Goal: Information Seeking & Learning: Learn about a topic

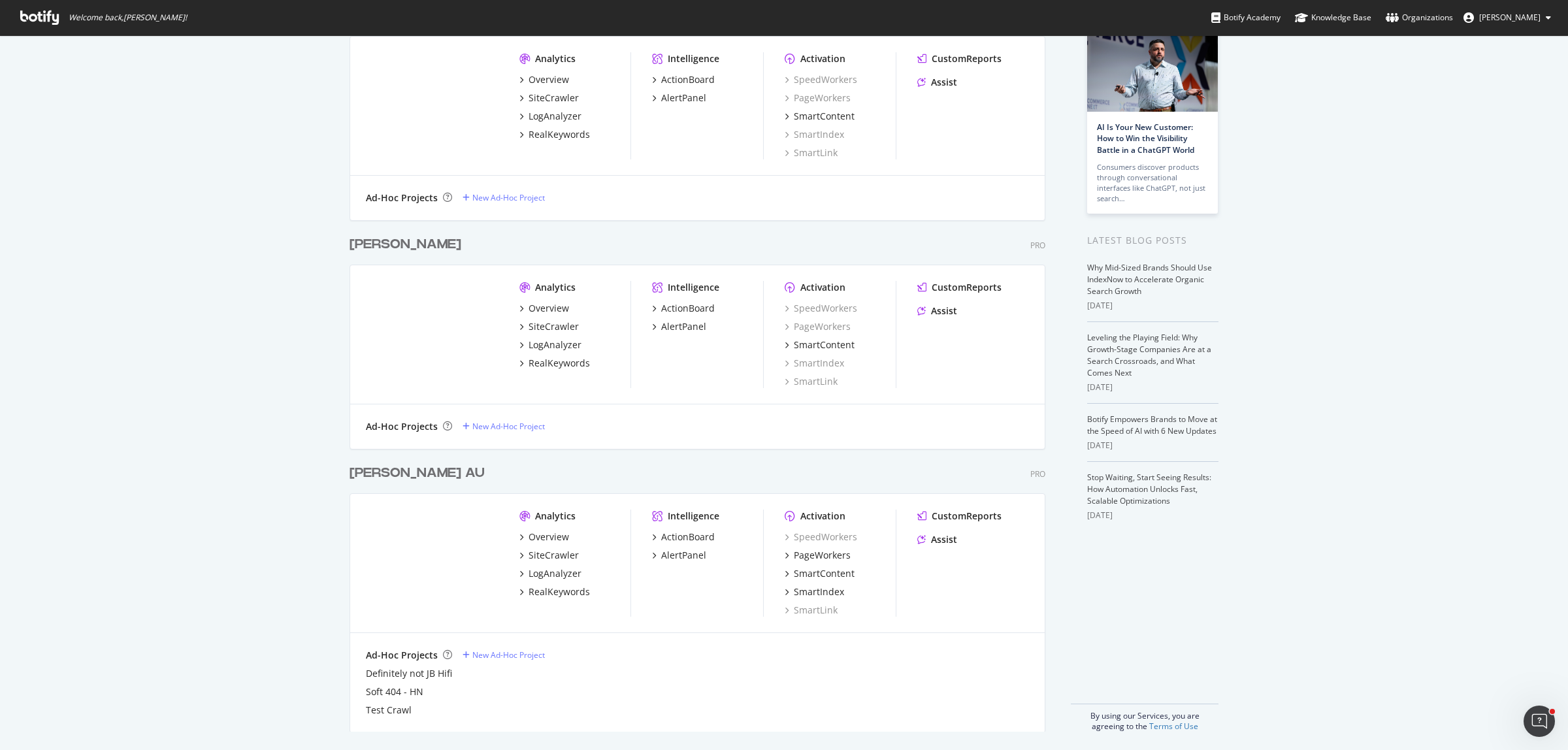
scroll to position [93, 0]
click at [550, 570] on div "LogAnalyzer" at bounding box center [555, 571] width 53 height 13
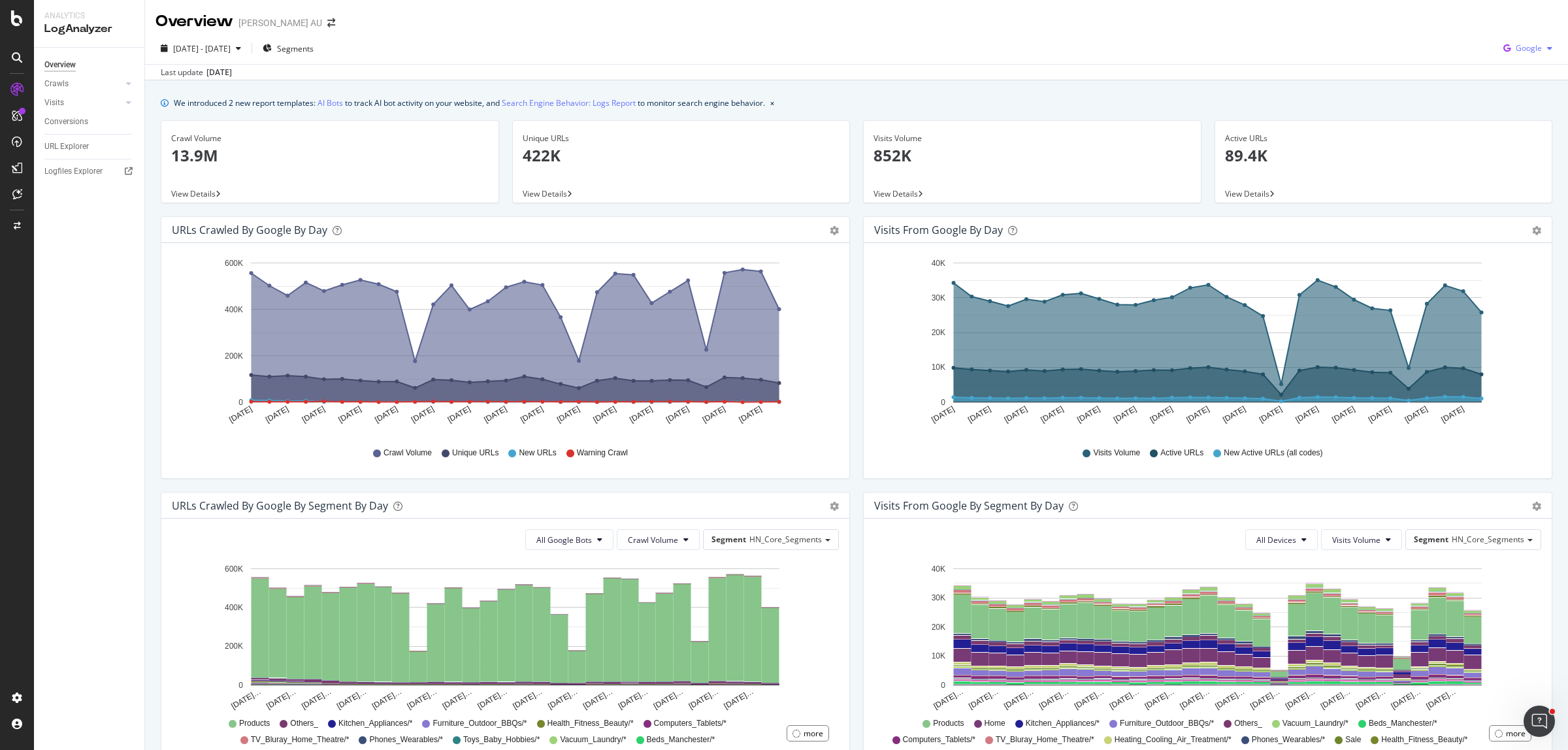
click at [1520, 40] on div "Google" at bounding box center [1528, 48] width 59 height 20
click at [1517, 126] on span "OpenAI" at bounding box center [1526, 122] width 48 height 12
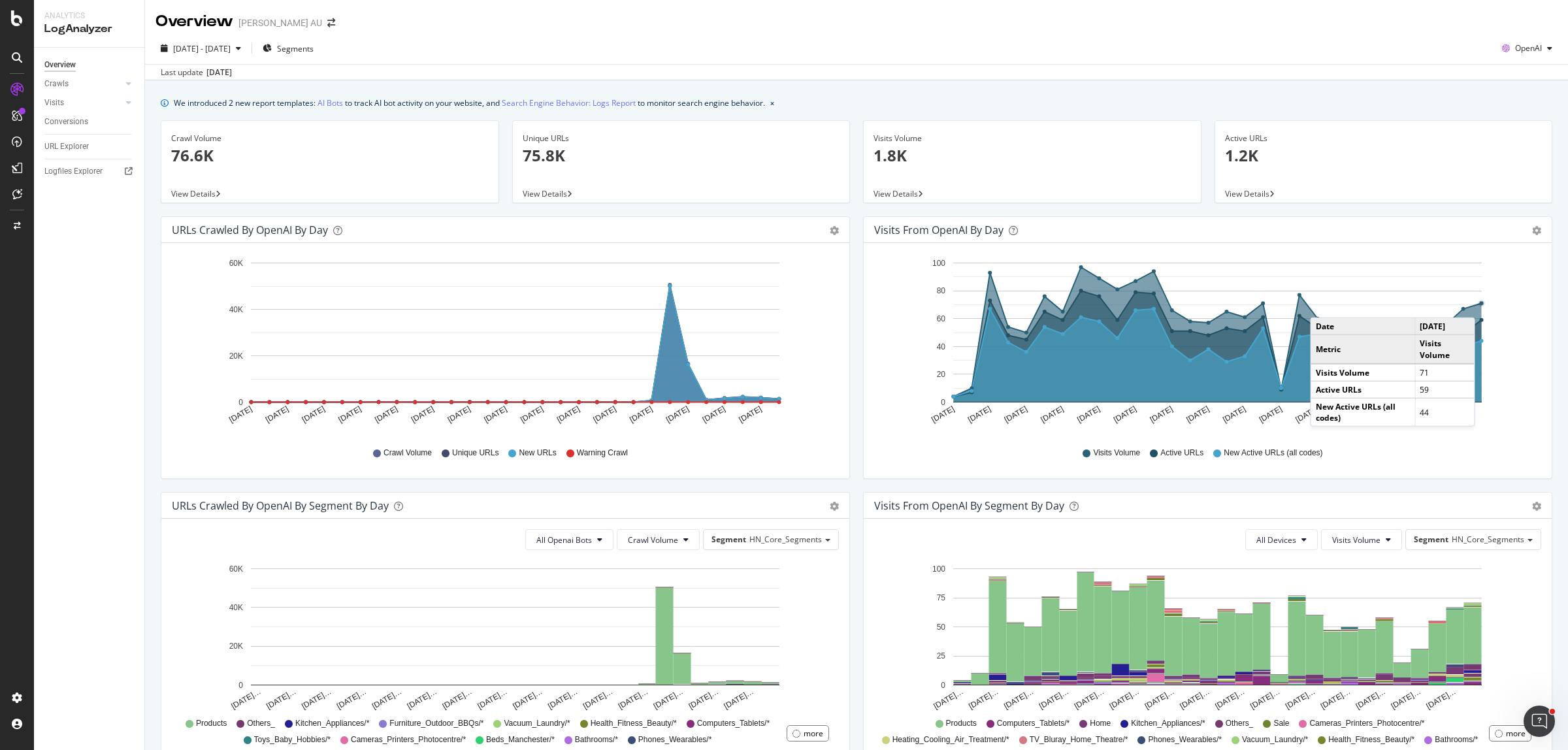
click at [1480, 304] on circle "A chart." at bounding box center [1482, 304] width 4 height 4
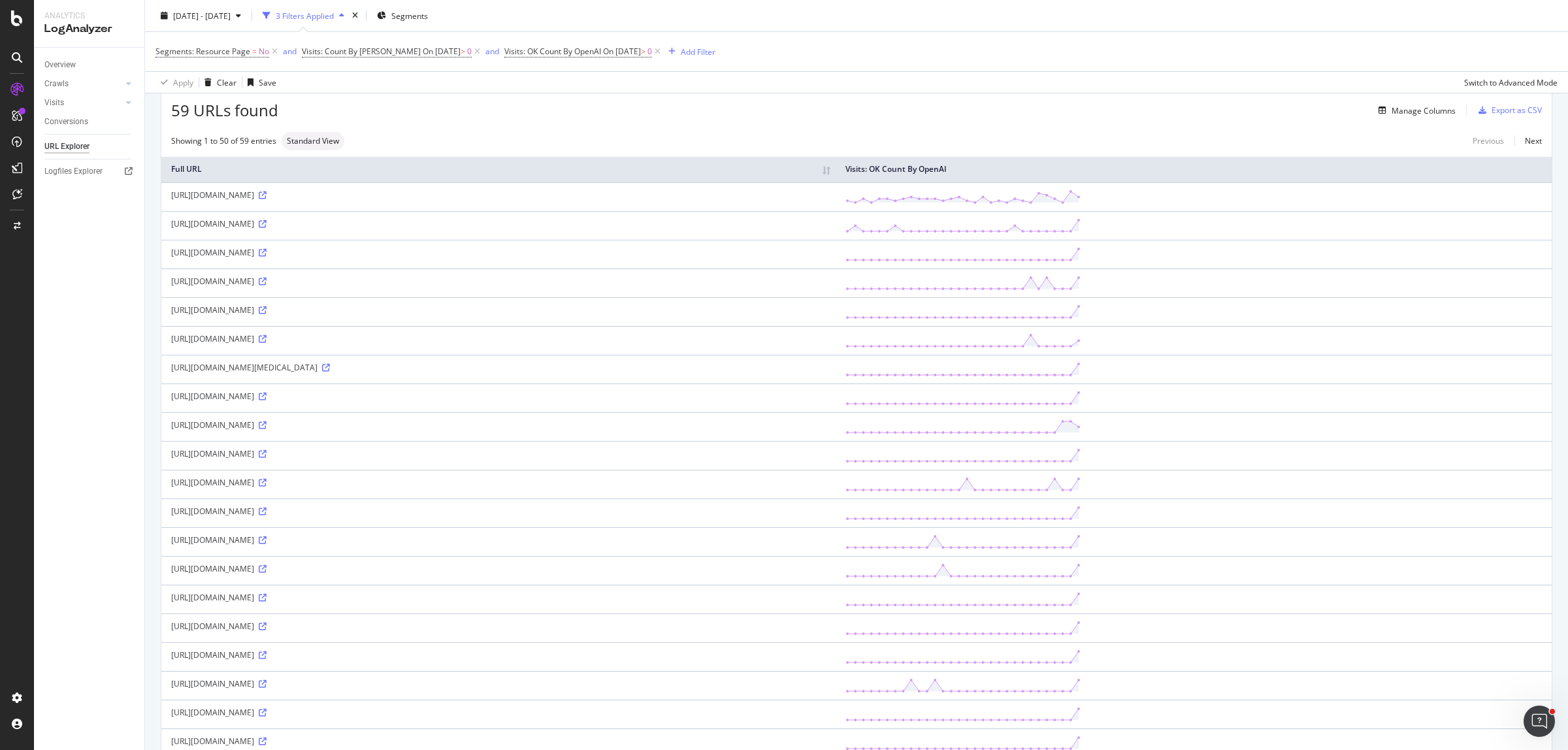
scroll to position [82, 0]
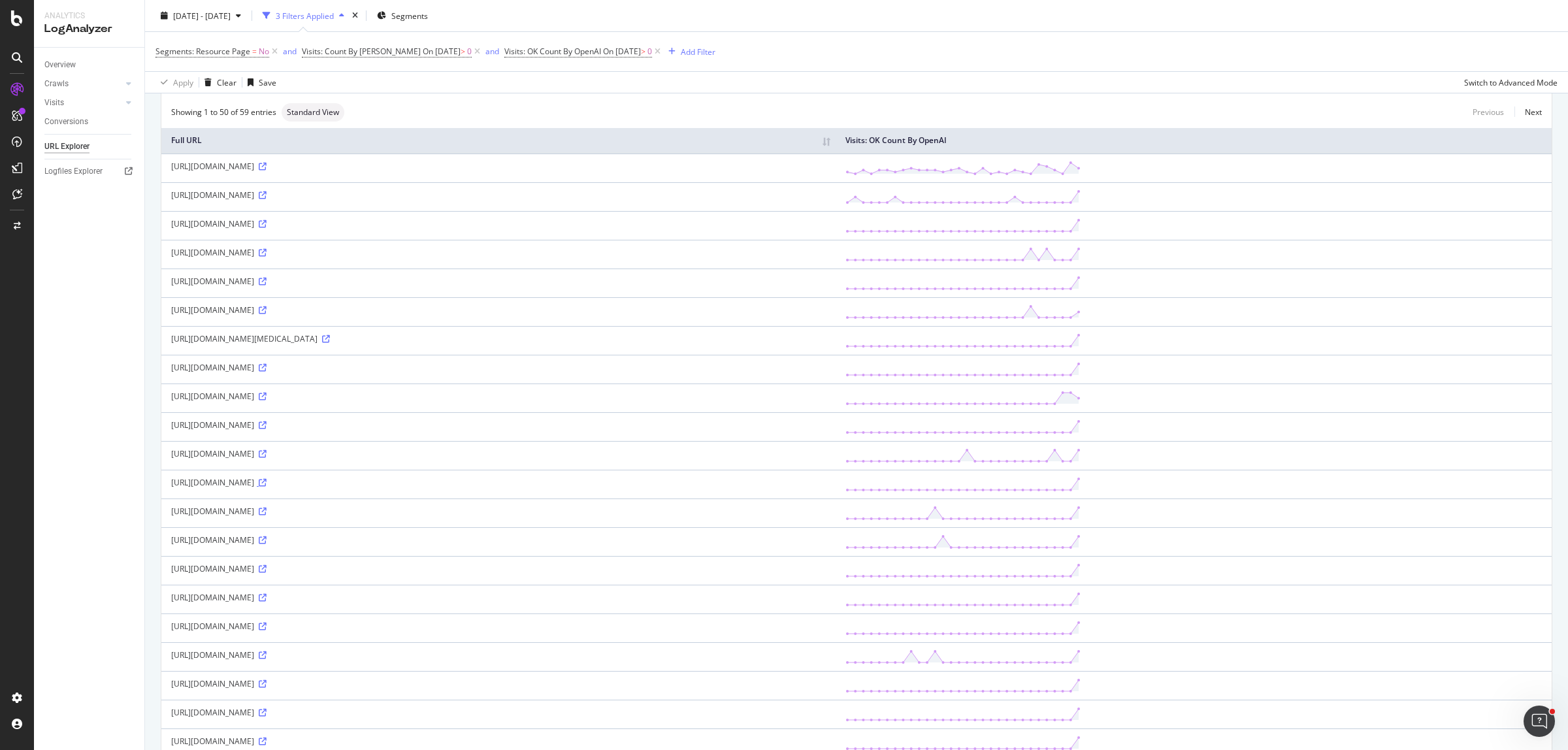
click at [266, 482] on icon at bounding box center [262, 482] width 8 height 8
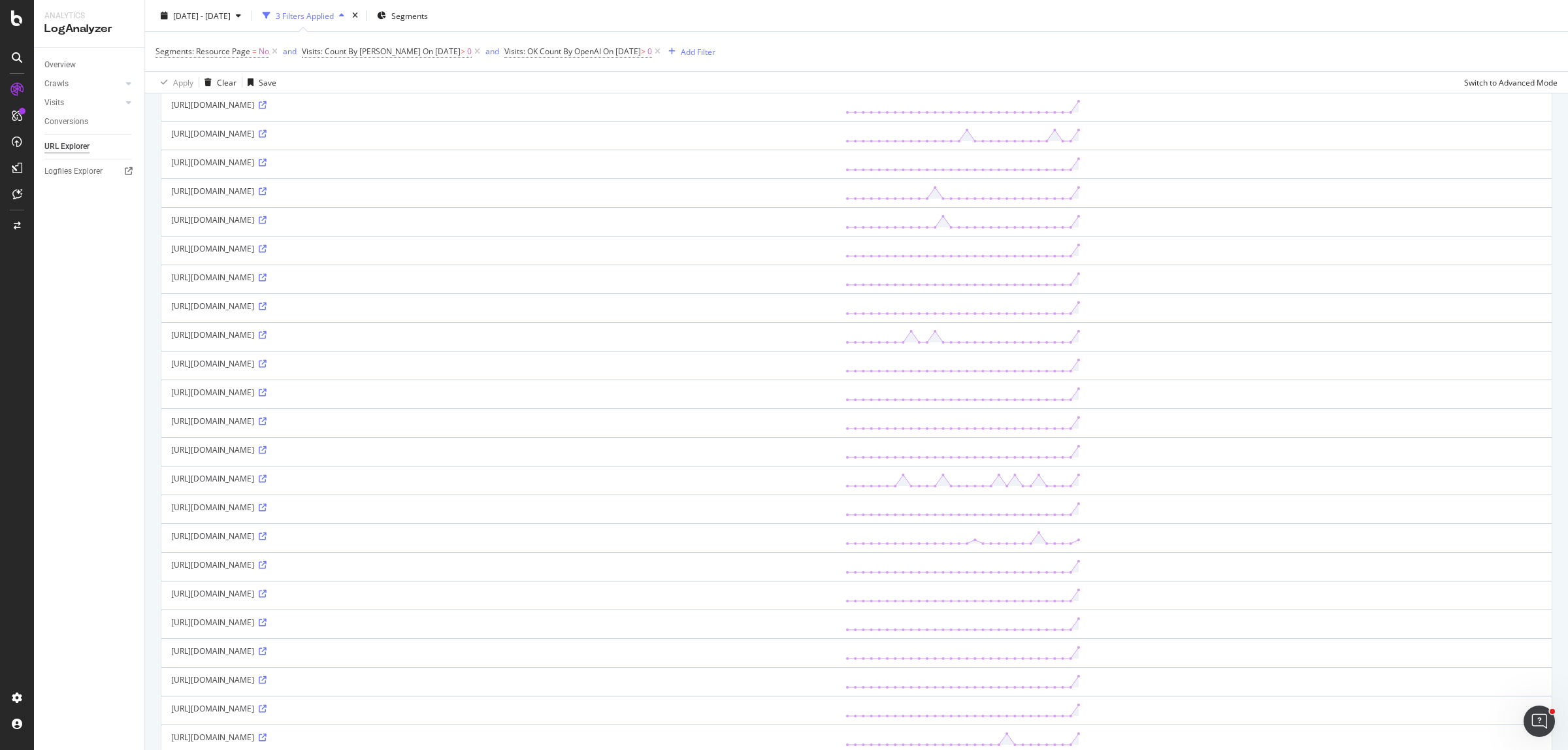
scroll to position [408, 0]
click at [266, 678] on icon at bounding box center [262, 673] width 8 height 8
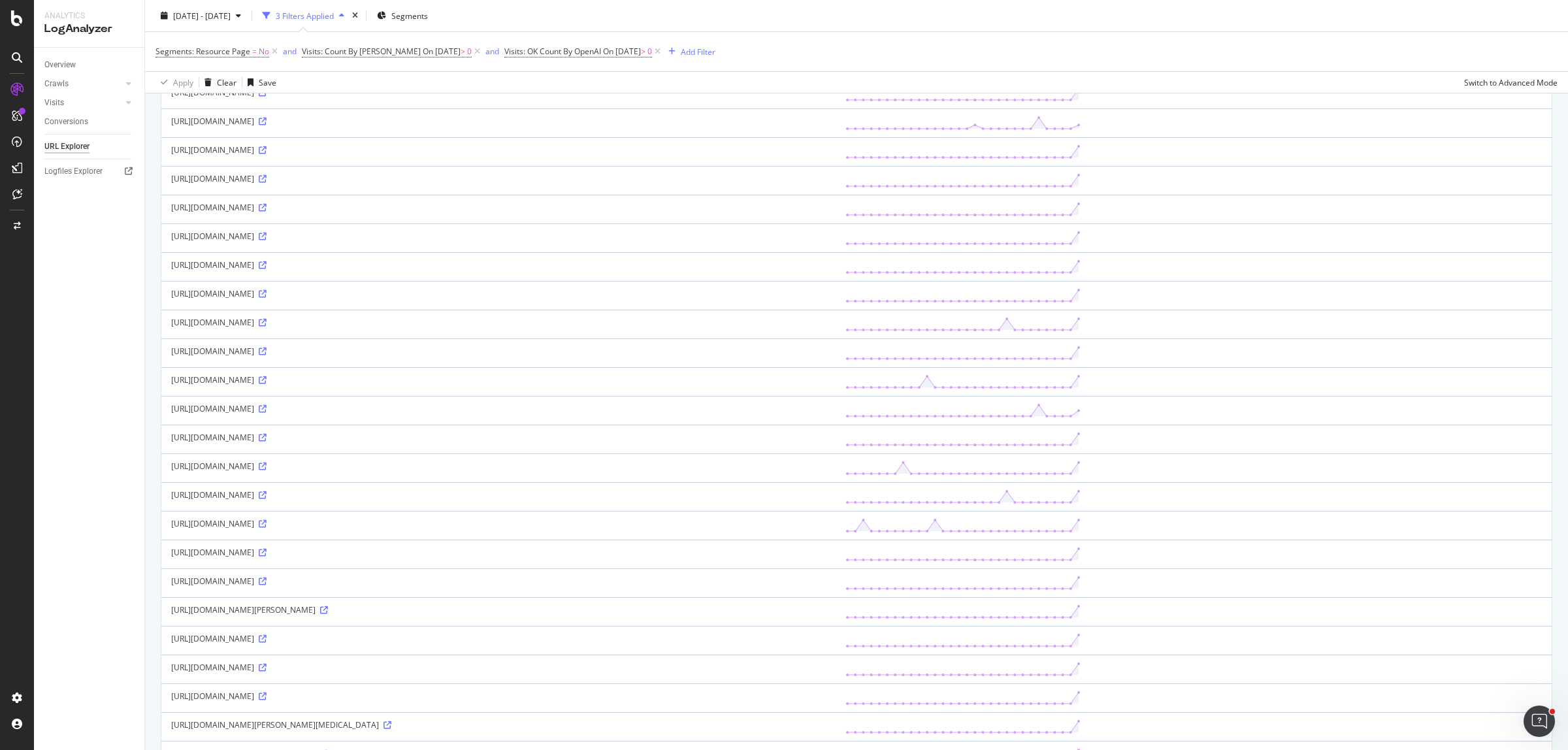
scroll to position [1006, 0]
